Goal: Information Seeking & Learning: Learn about a topic

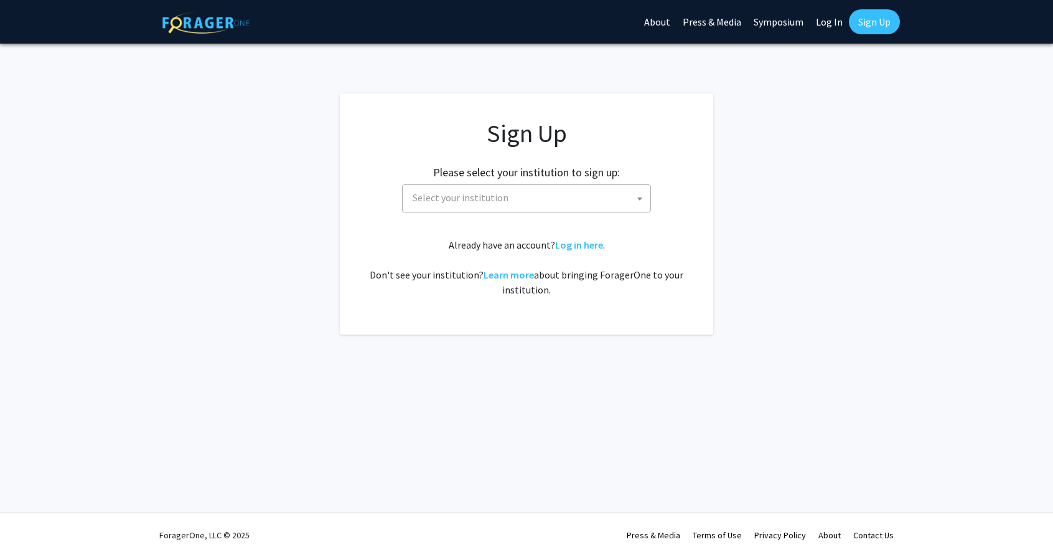
click at [478, 198] on span "Select your institution" at bounding box center [461, 197] width 96 height 12
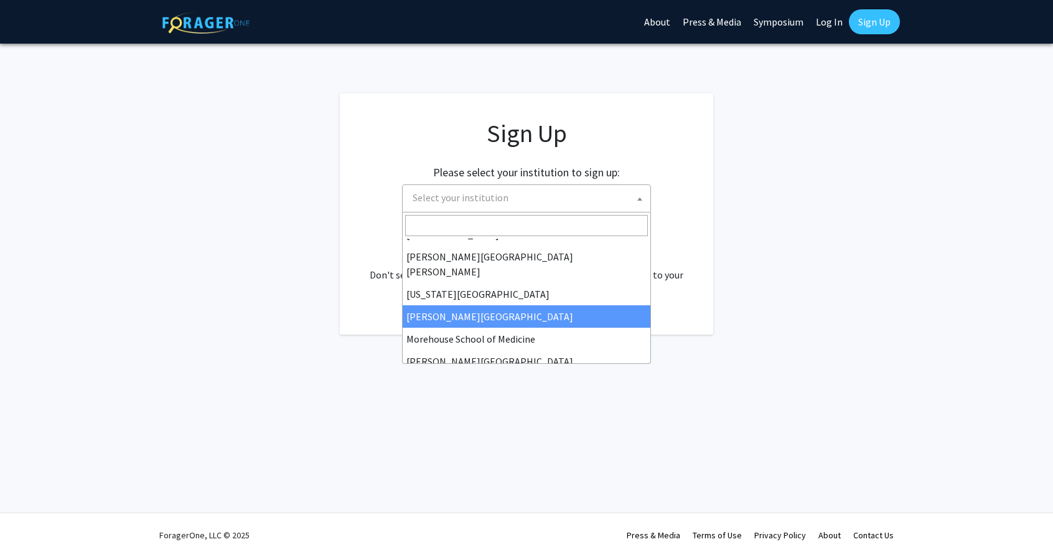
scroll to position [219, 0]
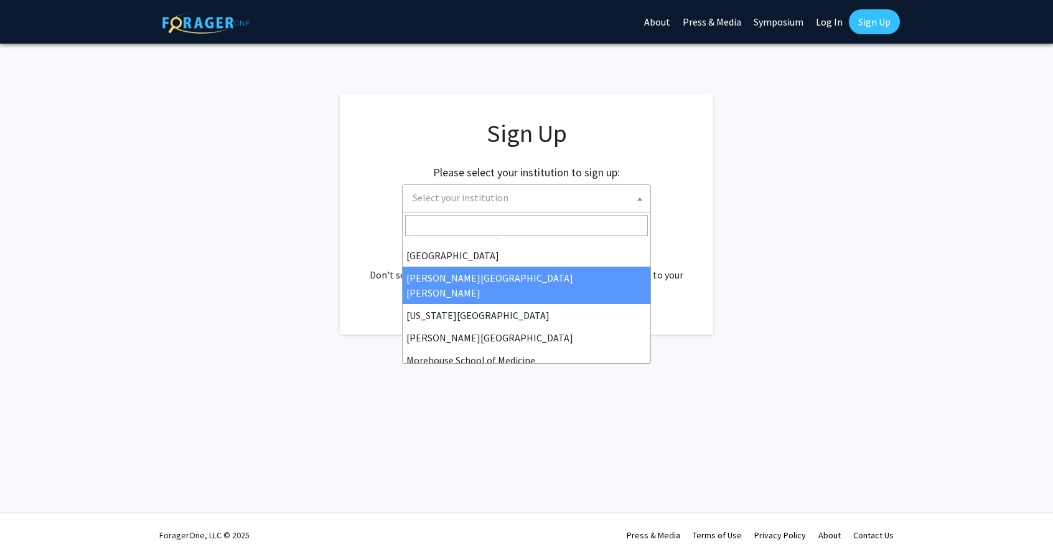
select select "1"
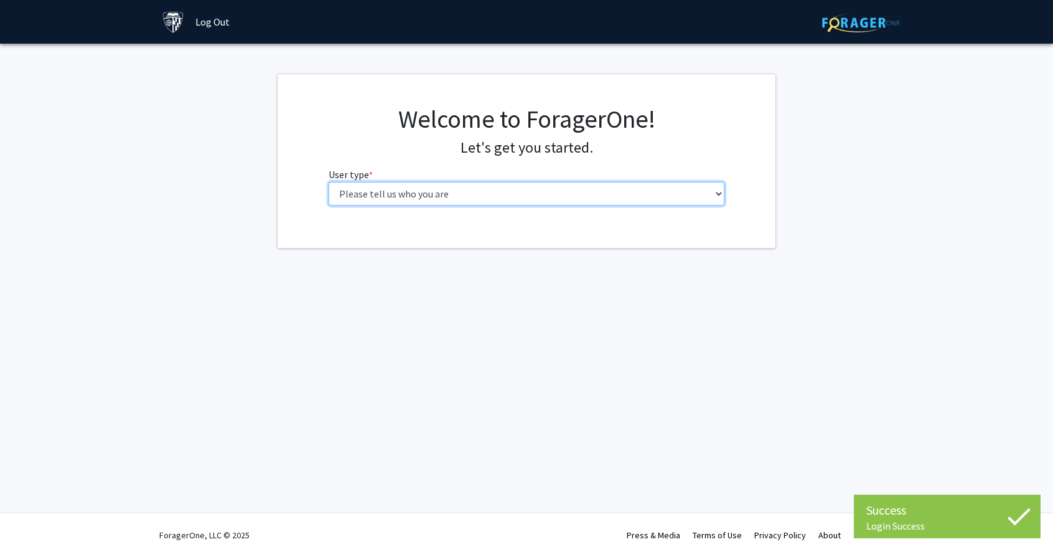
click at [565, 200] on select "Please tell us who you are Undergraduate Student Master's Student Doctoral Cand…" at bounding box center [527, 194] width 397 height 24
select select "2: masters"
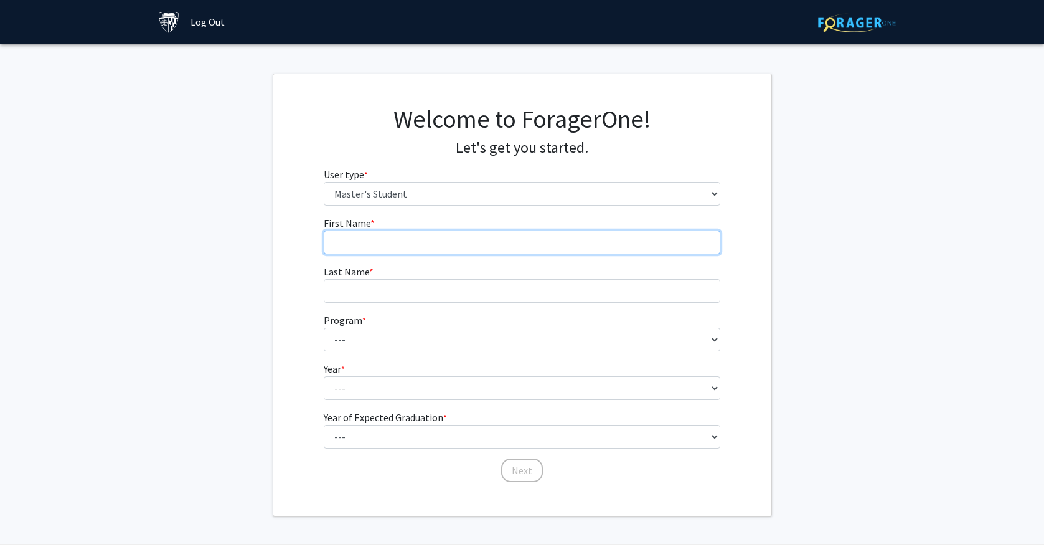
click at [375, 233] on input "First Name * required" at bounding box center [522, 242] width 397 height 24
type input "[PERSON_NAME]"
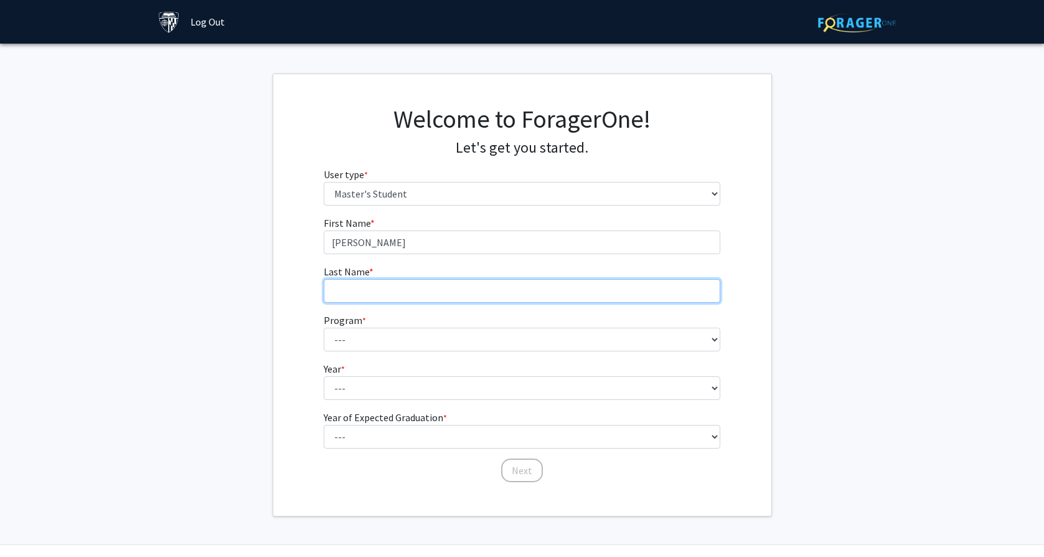
click at [382, 299] on input "Last Name * required" at bounding box center [522, 291] width 397 height 24
type input "[PERSON_NAME]"
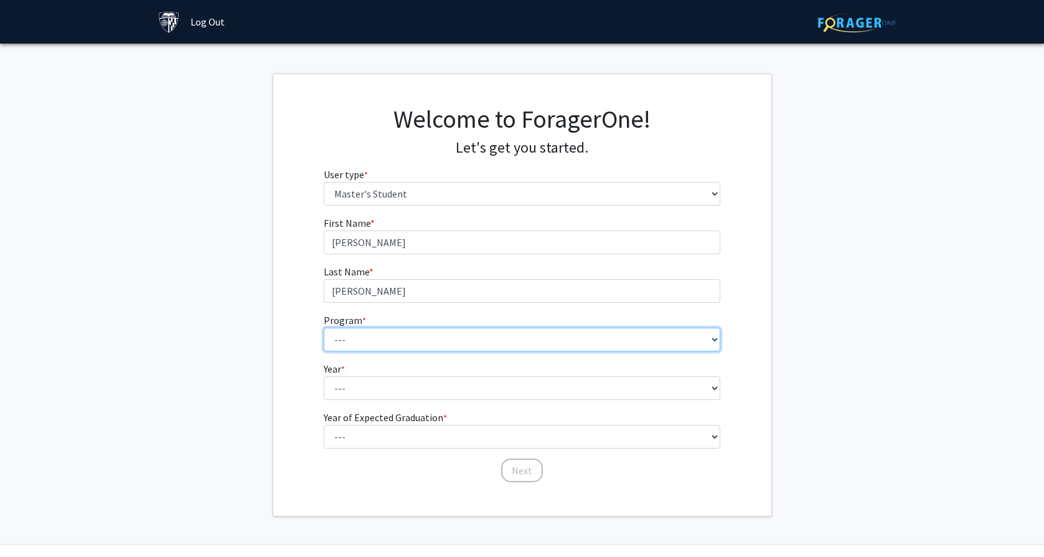
click at [594, 346] on select "--- Anatomy Education Applied and Computational Mathematics Applied Biomedical …" at bounding box center [522, 340] width 397 height 24
select select "53: 42"
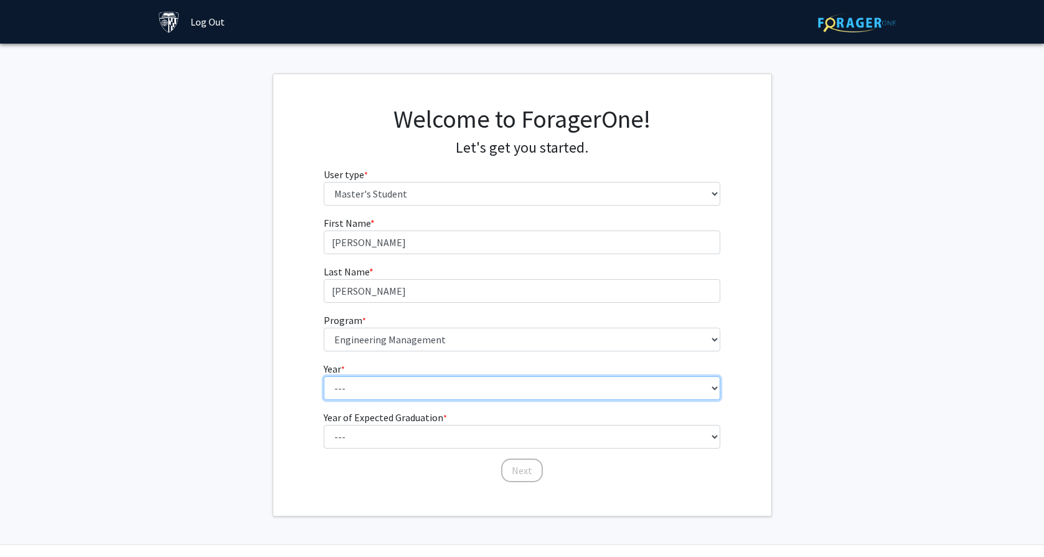
click at [395, 384] on select "--- First Year Second Year" at bounding box center [522, 388] width 397 height 24
select select "1: first_year"
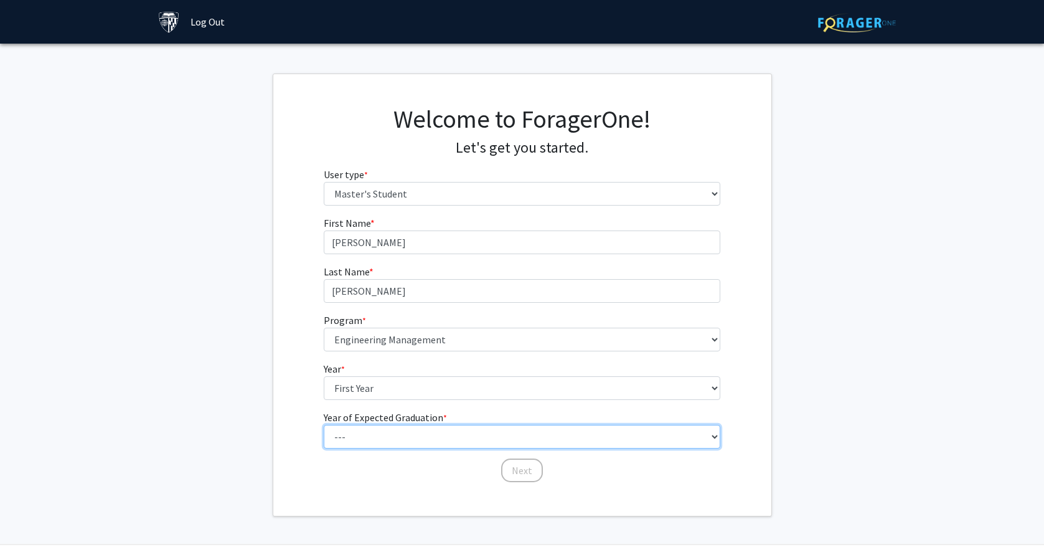
click at [404, 438] on select "--- 2025 2026 2027 2028 2029 2030 2031 2032 2033 2034" at bounding box center [522, 437] width 397 height 24
select select "3: 2027"
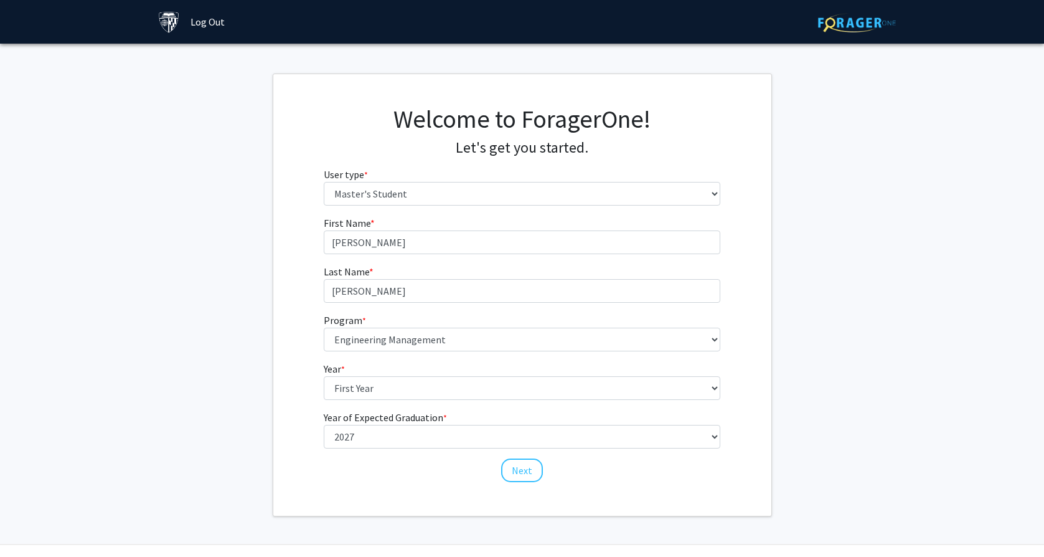
click at [281, 338] on div "First Name * required [PERSON_NAME] Last Name * required [PERSON_NAME] Program …" at bounding box center [522, 349] width 498 height 268
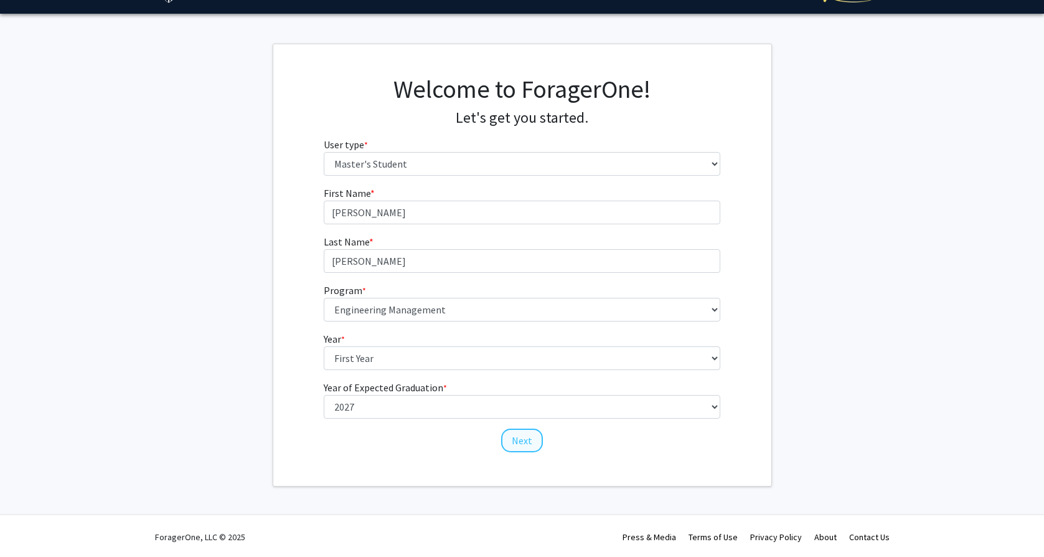
scroll to position [32, 0]
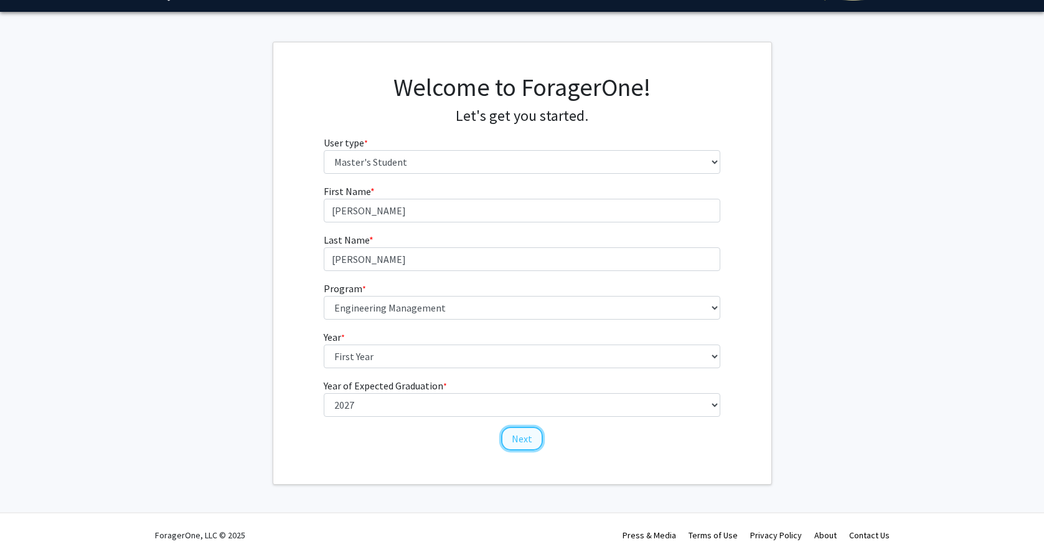
click at [523, 446] on button "Next" at bounding box center [522, 439] width 42 height 24
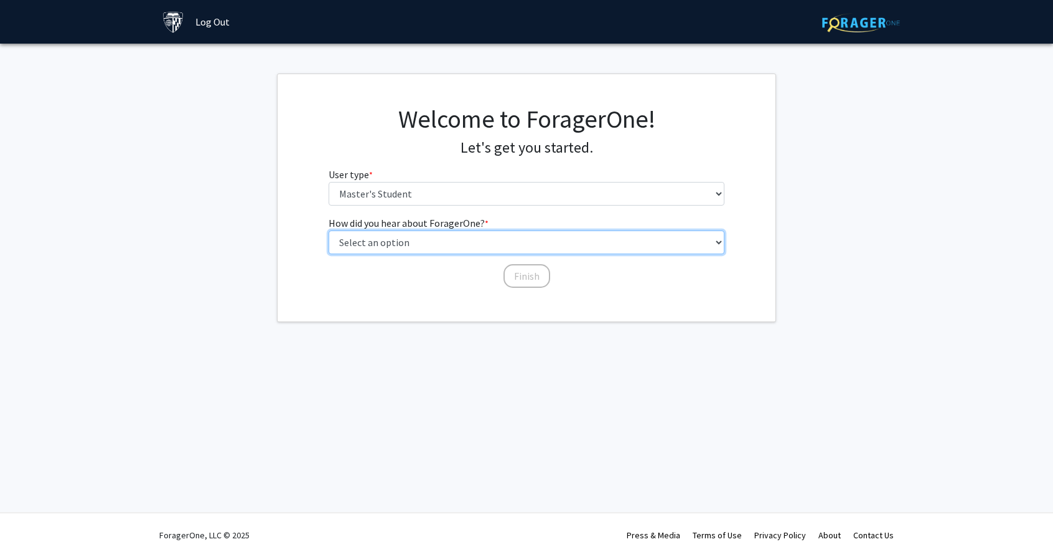
click at [400, 245] on select "Select an option Peer/student recommendation Faculty/staff recommendation Unive…" at bounding box center [527, 242] width 397 height 24
select select "3: university_website"
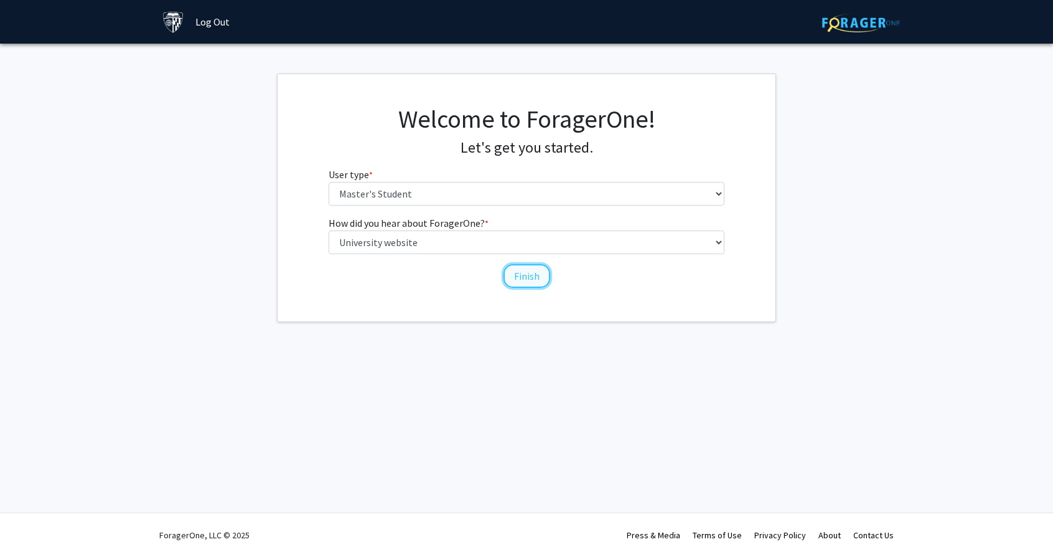
click at [539, 277] on button "Finish" at bounding box center [527, 276] width 47 height 24
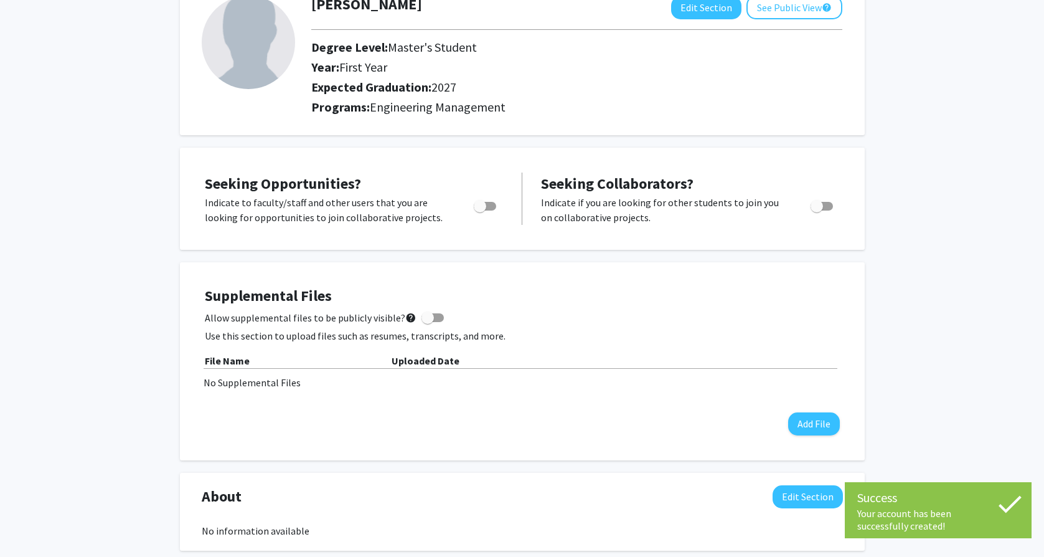
scroll to position [92, 0]
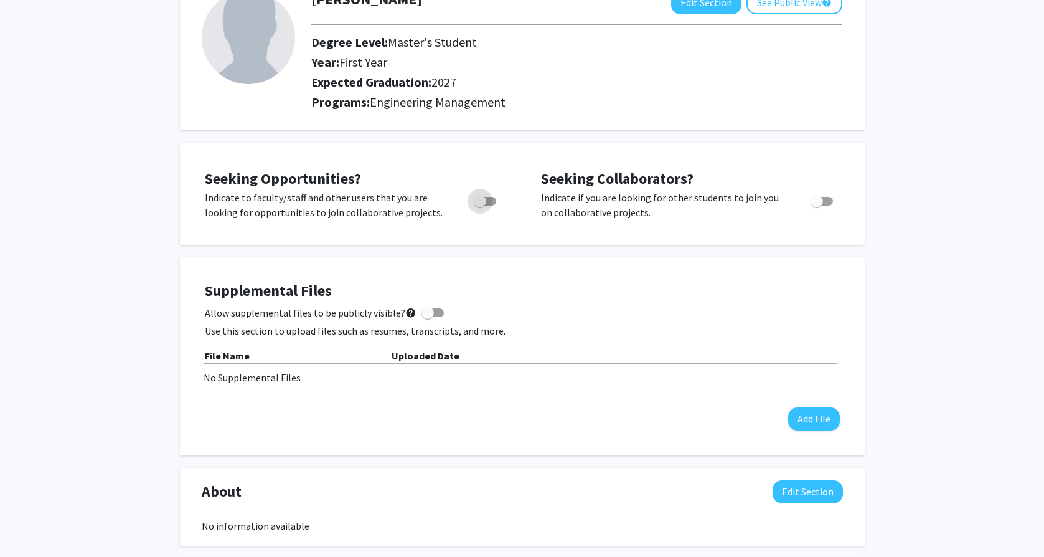
click at [483, 202] on span "Toggle" at bounding box center [480, 201] width 12 height 12
click at [480, 205] on input "Are you actively seeking opportunities?" at bounding box center [479, 205] width 1 height 1
checkbox input "true"
click at [137, 204] on div "[PERSON_NAME] Edit Section See Public View help Degree Level: Master's Student …" at bounding box center [522, 496] width 1044 height 1086
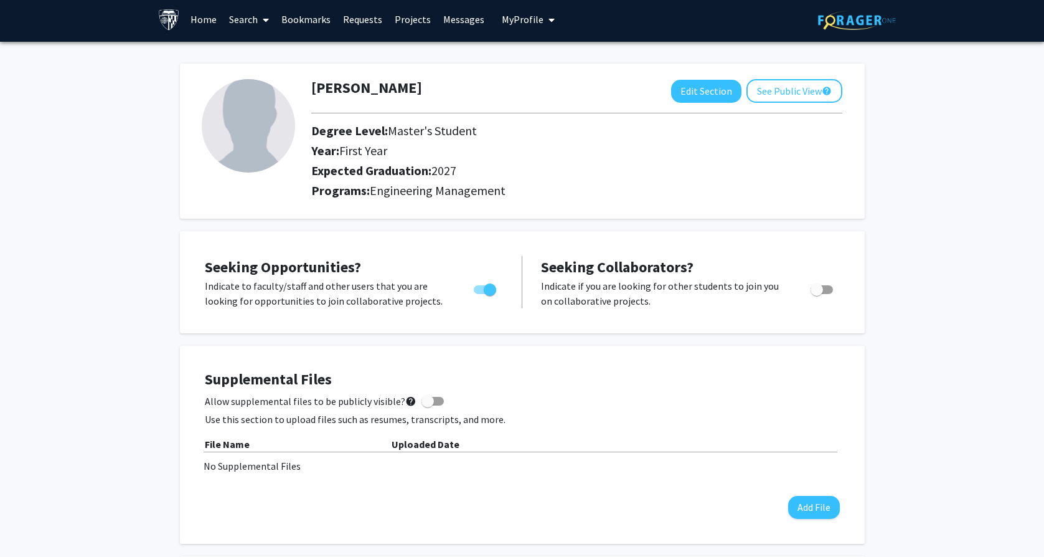
scroll to position [0, 0]
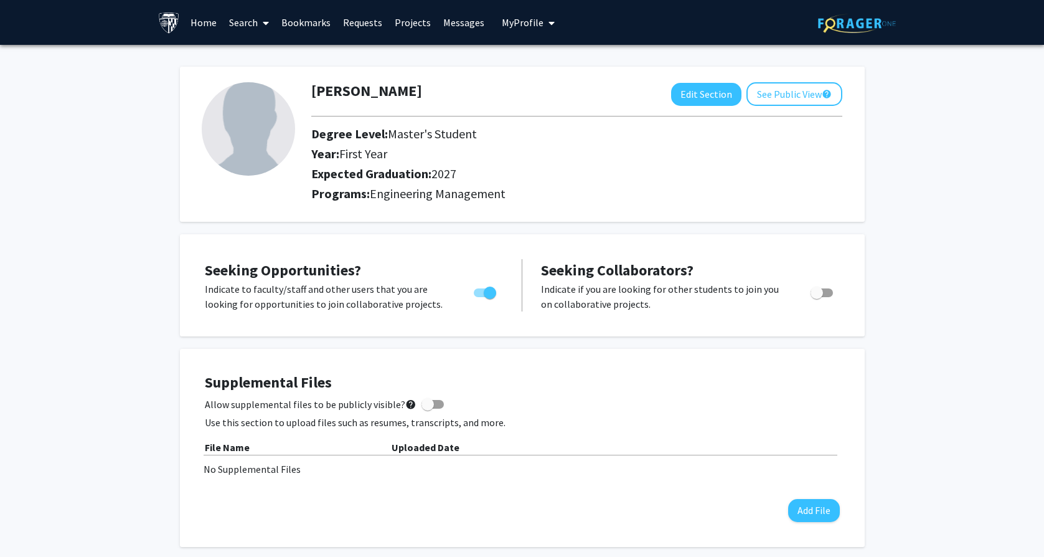
click at [400, 21] on link "Projects" at bounding box center [413, 23] width 49 height 44
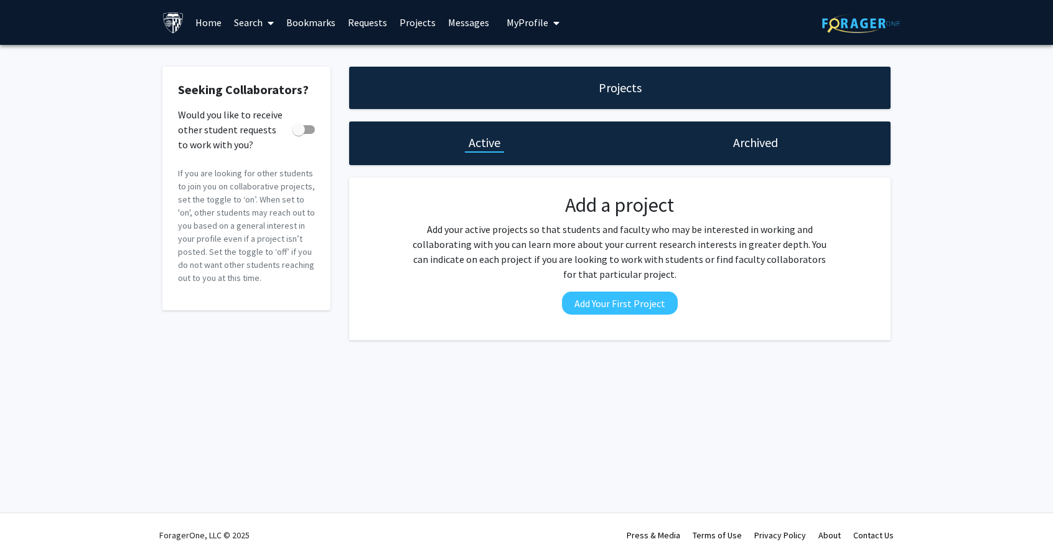
click at [251, 24] on link "Search" at bounding box center [254, 23] width 52 height 44
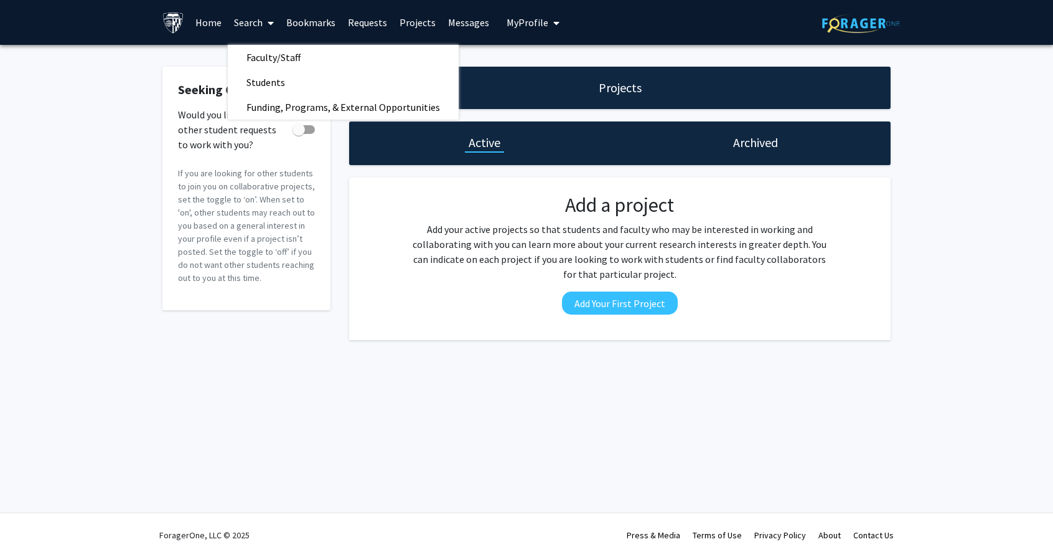
click at [205, 23] on link "Home" at bounding box center [208, 23] width 39 height 44
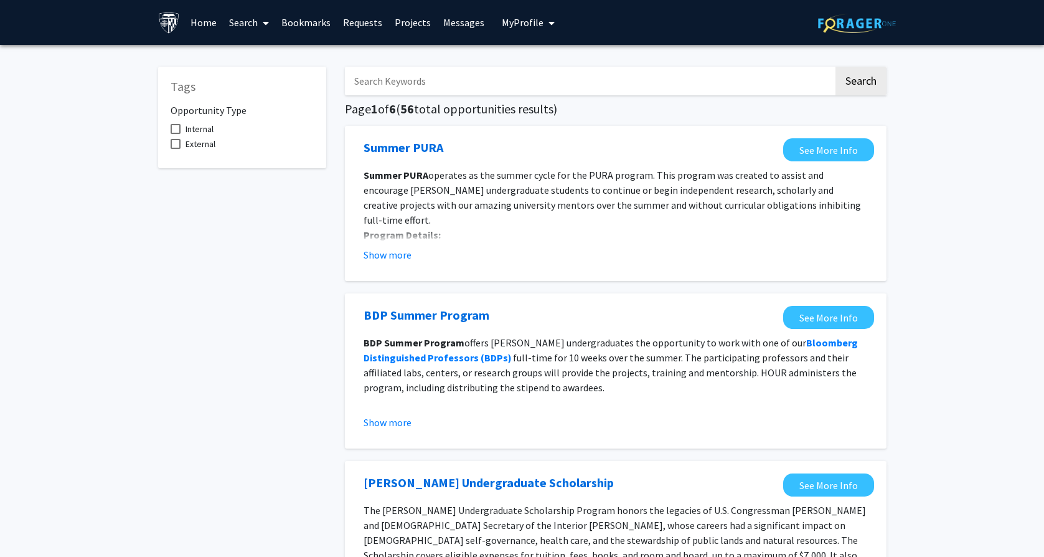
scroll to position [5, 0]
click at [397, 75] on input "Search Keywords" at bounding box center [589, 81] width 489 height 29
type input "graduate"
click at [836, 67] on button "Search" at bounding box center [861, 81] width 51 height 29
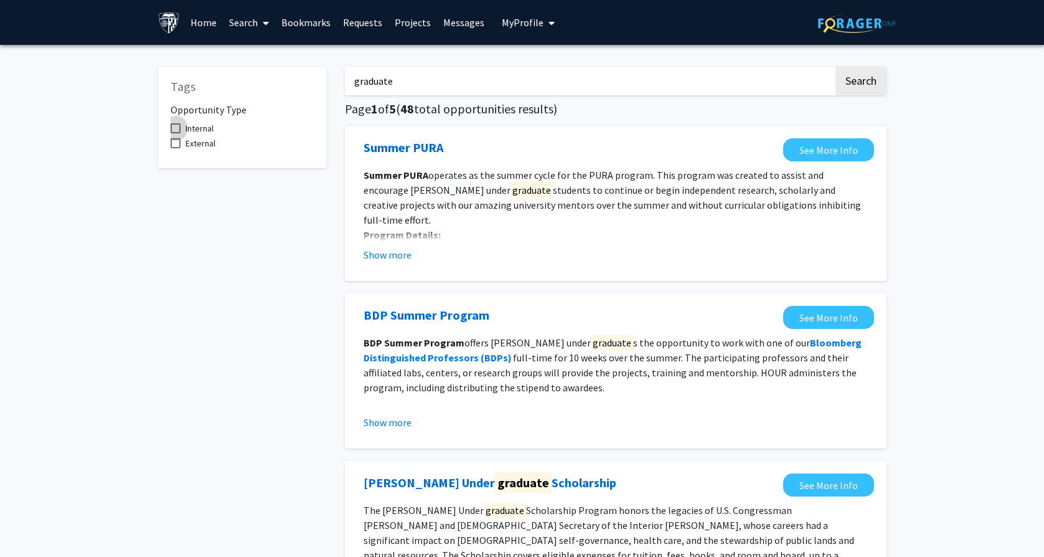
click at [176, 126] on span at bounding box center [176, 128] width 10 height 10
click at [176, 133] on input "Internal" at bounding box center [175, 133] width 1 height 1
click at [177, 130] on span at bounding box center [176, 128] width 10 height 10
click at [176, 133] on input "Internal" at bounding box center [175, 133] width 1 height 1
checkbox input "false"
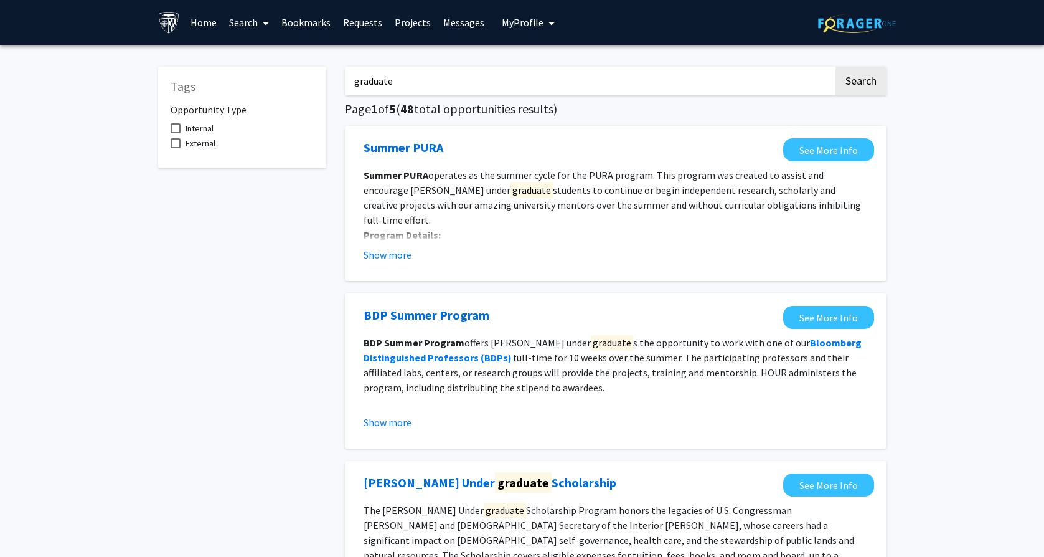
drag, startPoint x: 420, startPoint y: 85, endPoint x: 272, endPoint y: 61, distance: 150.2
type input "google"
click at [836, 67] on button "Search" at bounding box center [861, 81] width 51 height 29
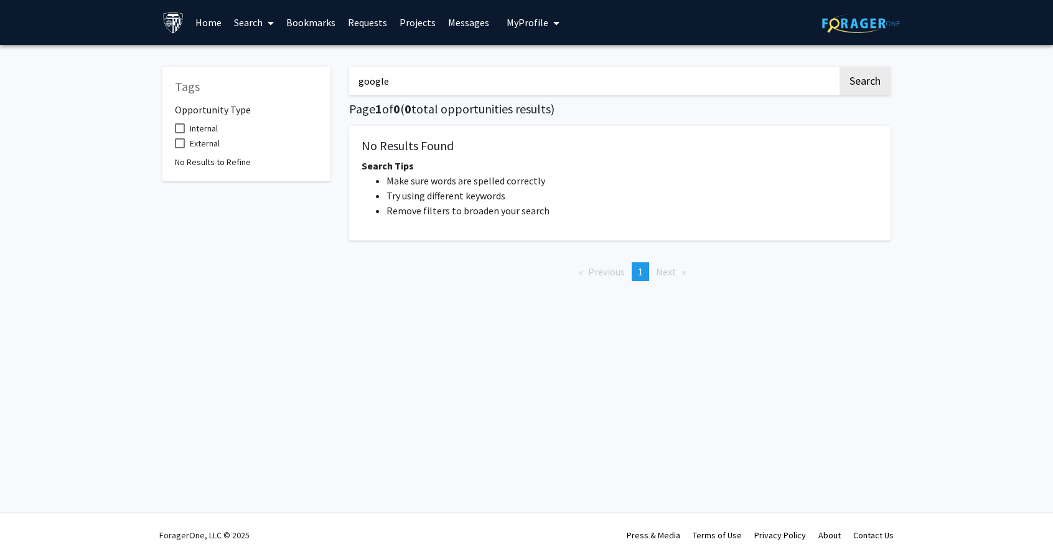
drag, startPoint x: 439, startPoint y: 83, endPoint x: 274, endPoint y: 63, distance: 166.2
click at [274, 63] on div "Tags Opportunity Type Internal External No Results to Refine google Search Page…" at bounding box center [526, 172] width 747 height 237
type input "t"
click at [840, 67] on button "Search" at bounding box center [865, 81] width 51 height 29
type input "d"
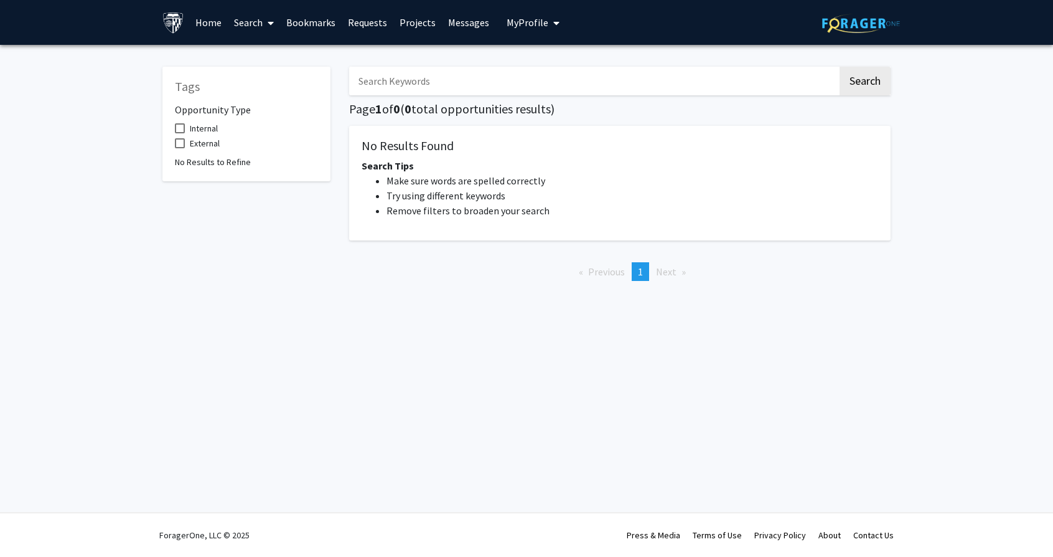
click at [840, 67] on button "Search" at bounding box center [865, 81] width 51 height 29
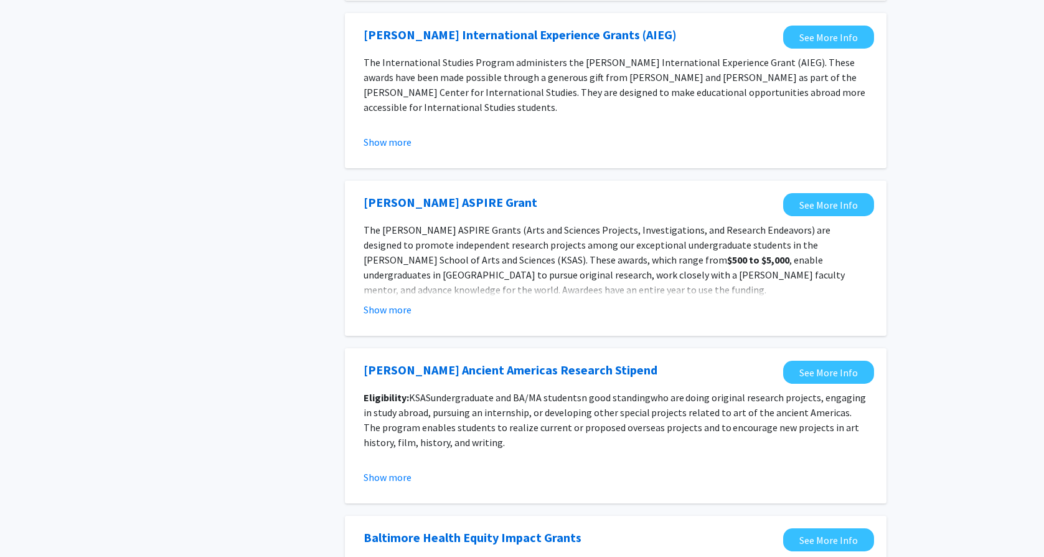
scroll to position [1312, 0]
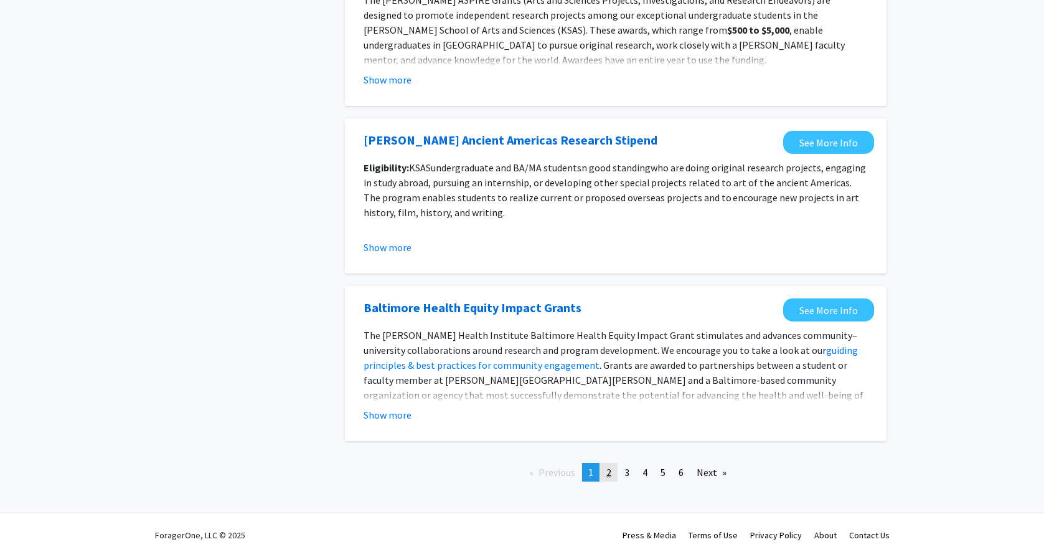
click at [611, 474] on span "2" at bounding box center [608, 472] width 5 height 12
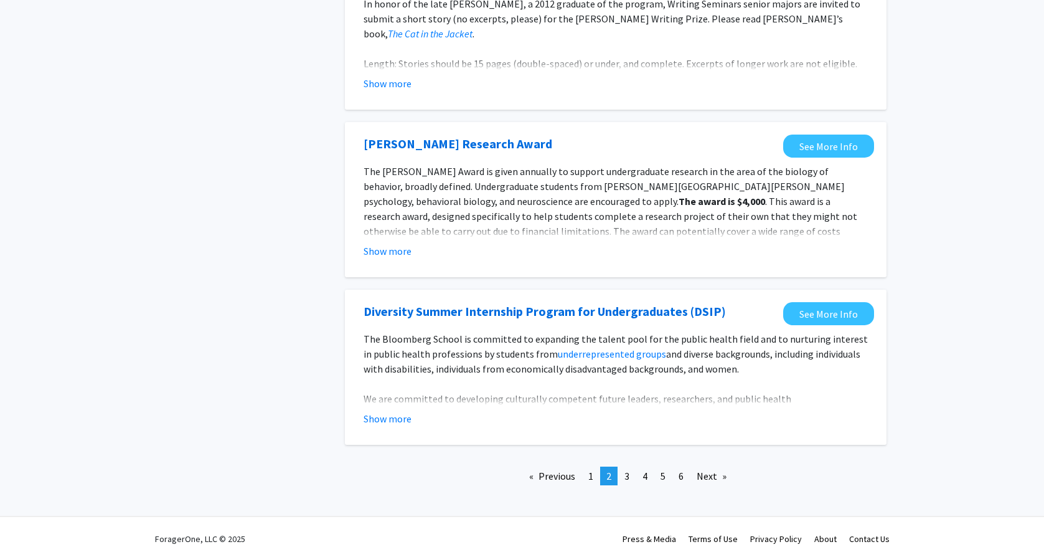
scroll to position [1362, 0]
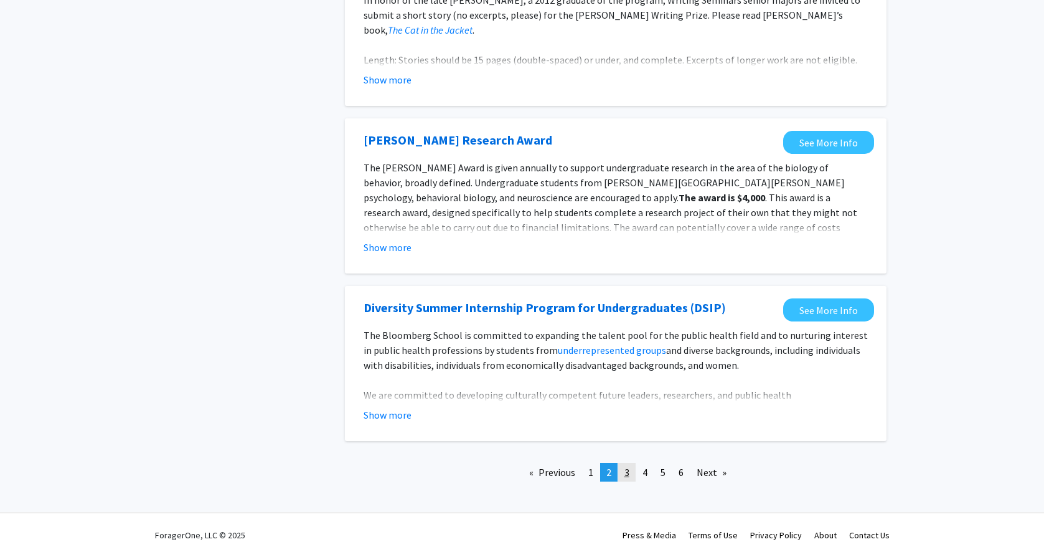
click at [628, 476] on span "3" at bounding box center [627, 472] width 5 height 12
